Goal: Check status

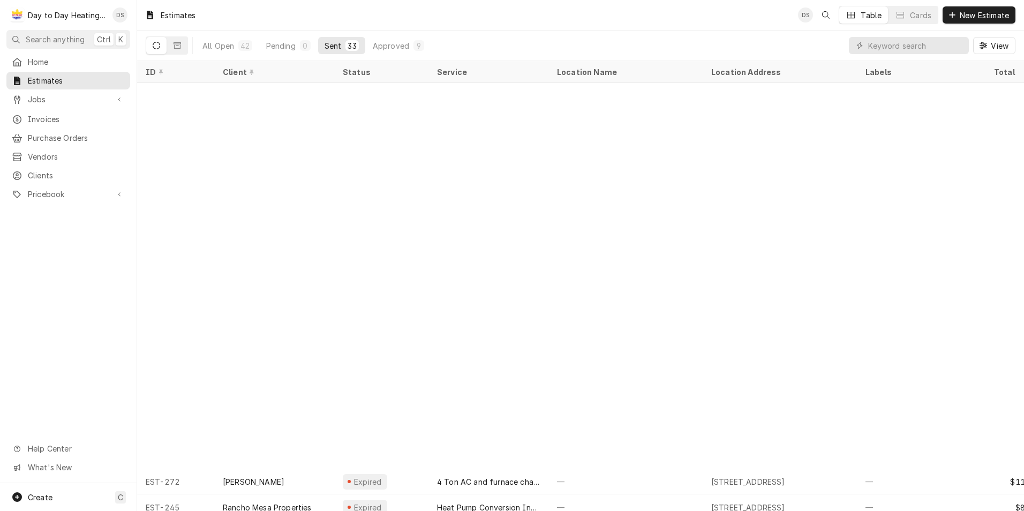
scroll to position [427, 0]
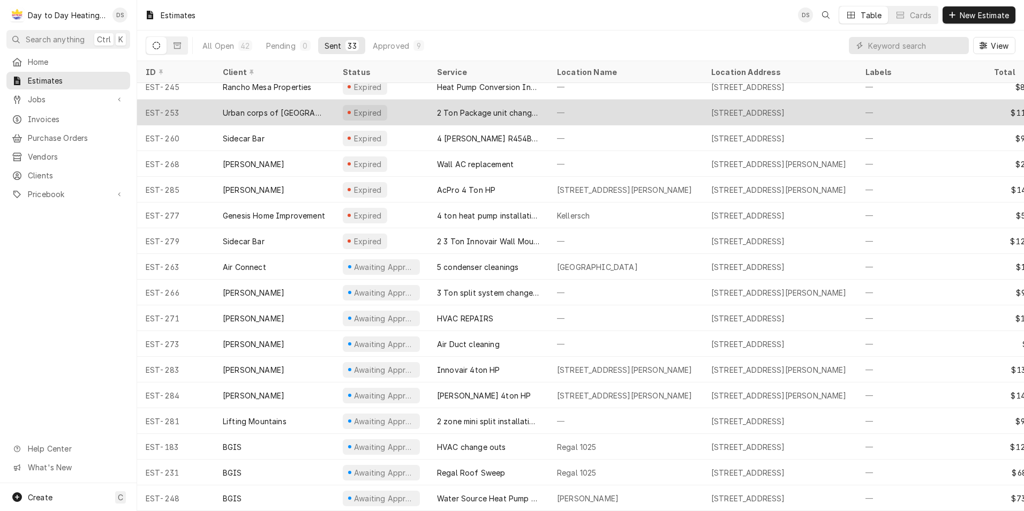
click at [490, 100] on div "2 Ton Package unit change out" at bounding box center [488, 113] width 120 height 26
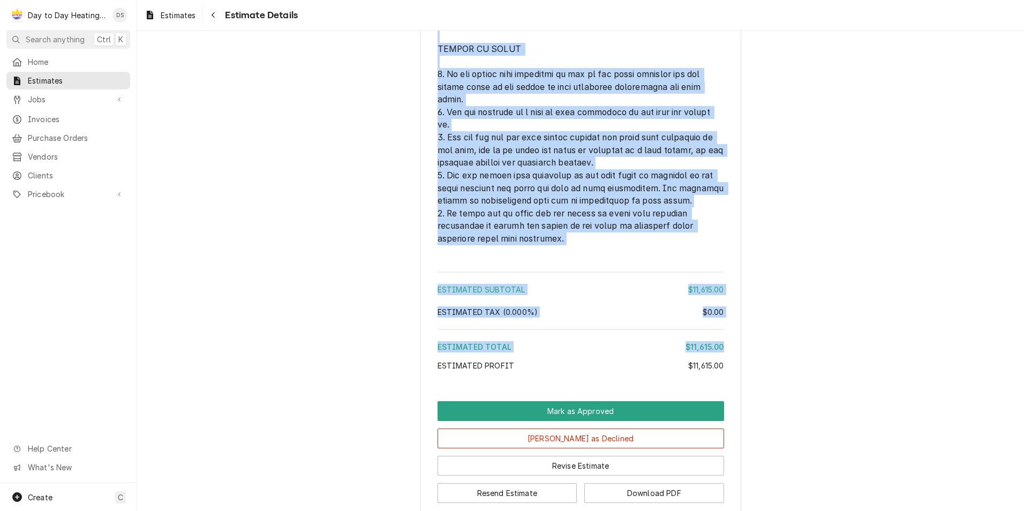
scroll to position [2463, 0]
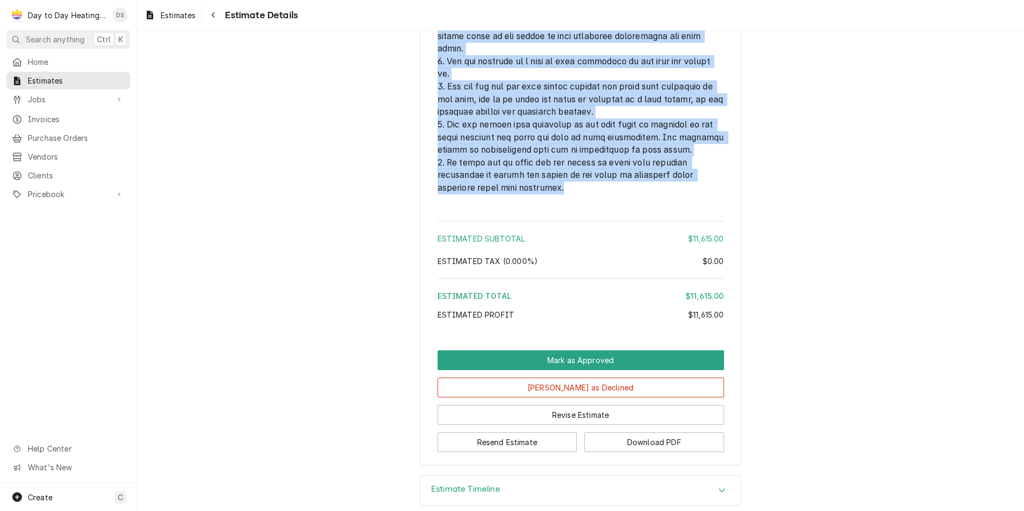
drag, startPoint x: 431, startPoint y: 248, endPoint x: 538, endPoint y: 250, distance: 106.6
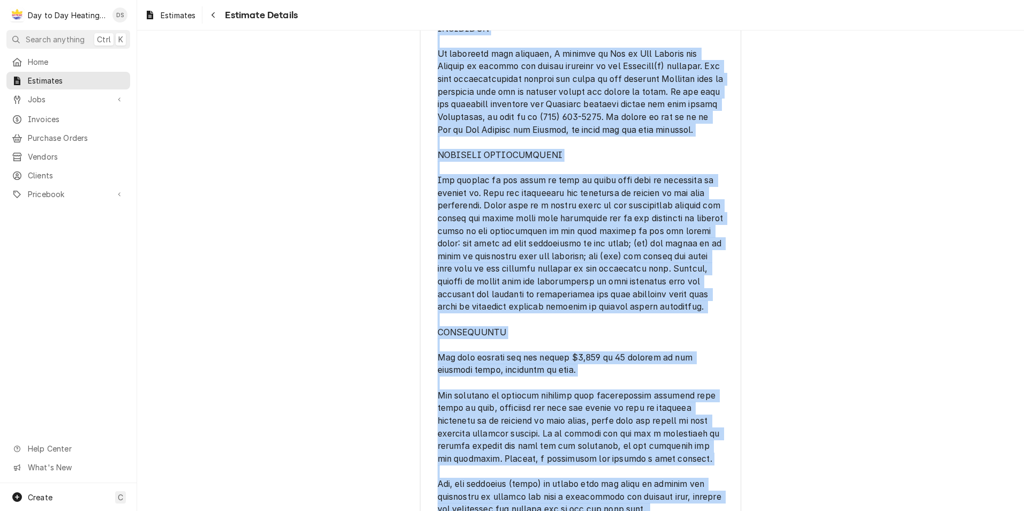
scroll to position [1071, 0]
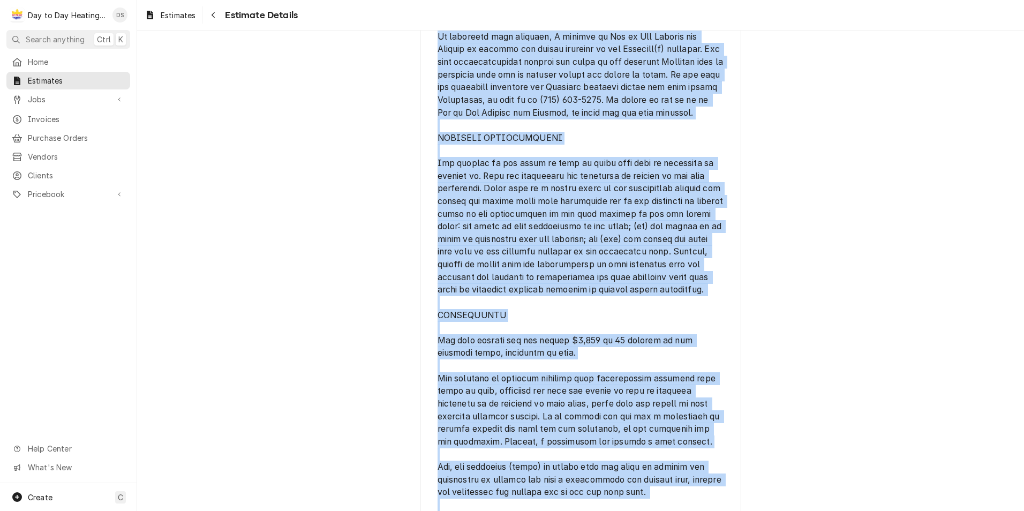
copy span "DAY TO DAY HEATING AND COOLING PRE-WORK AUTHORIZATION AGREEMENT By accepting th…"
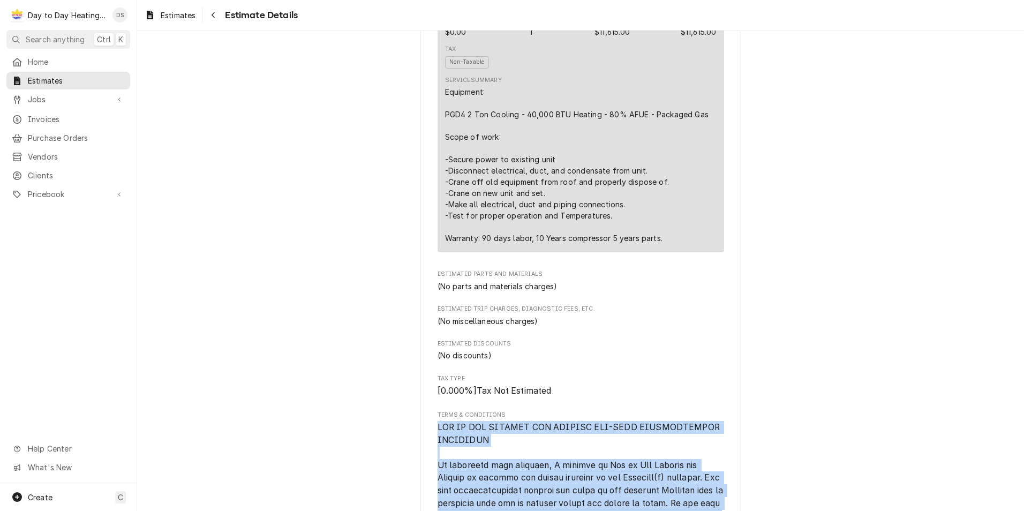
scroll to position [803, 0]
